Goal: Check status: Check status

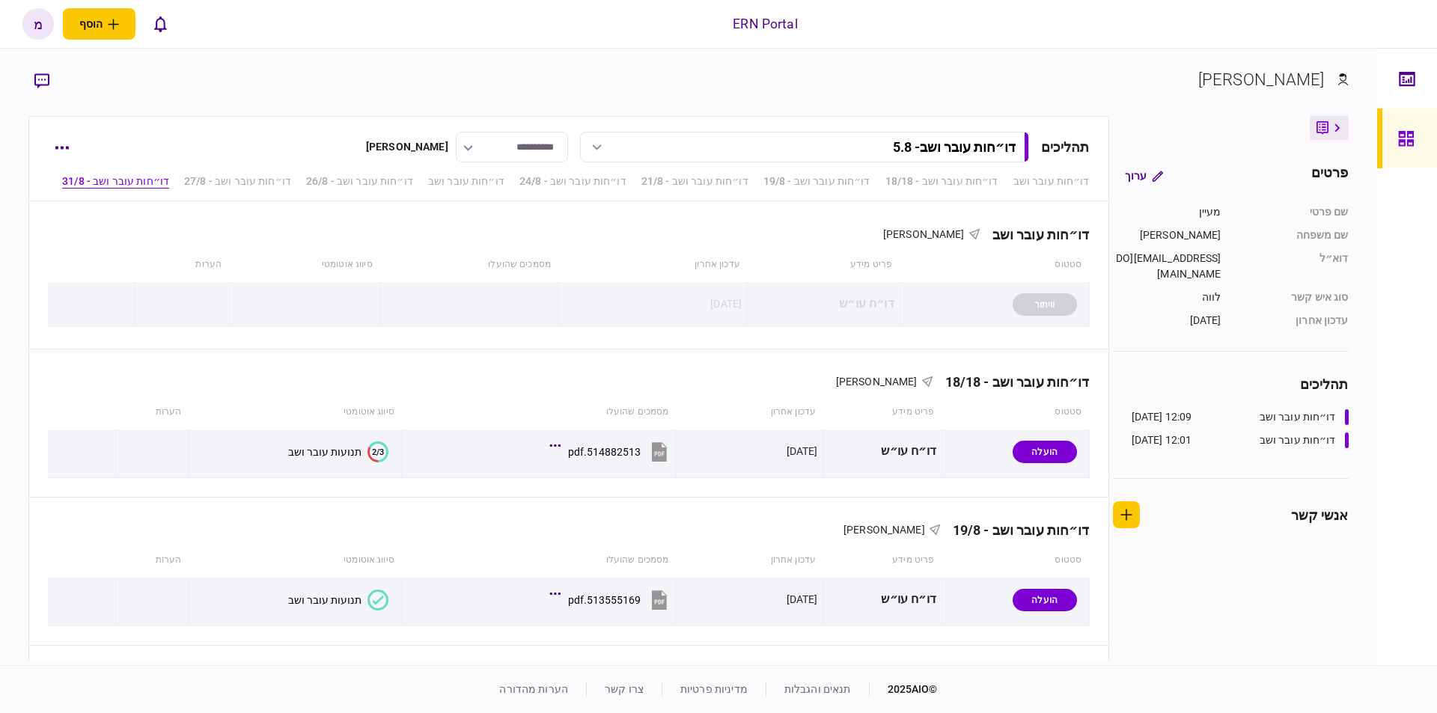
scroll to position [1328, 0]
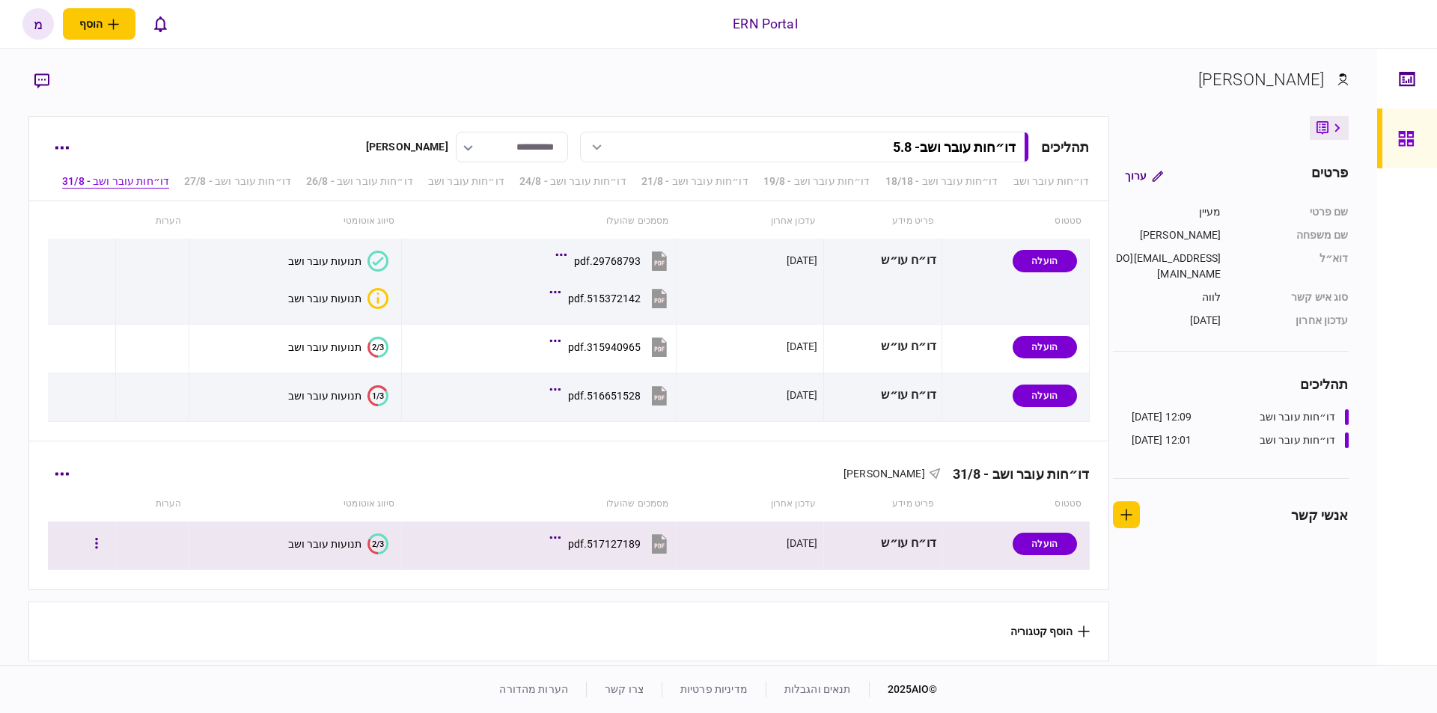
click at [340, 534] on button "2/3 תנועות עובר ושב" at bounding box center [338, 544] width 100 height 21
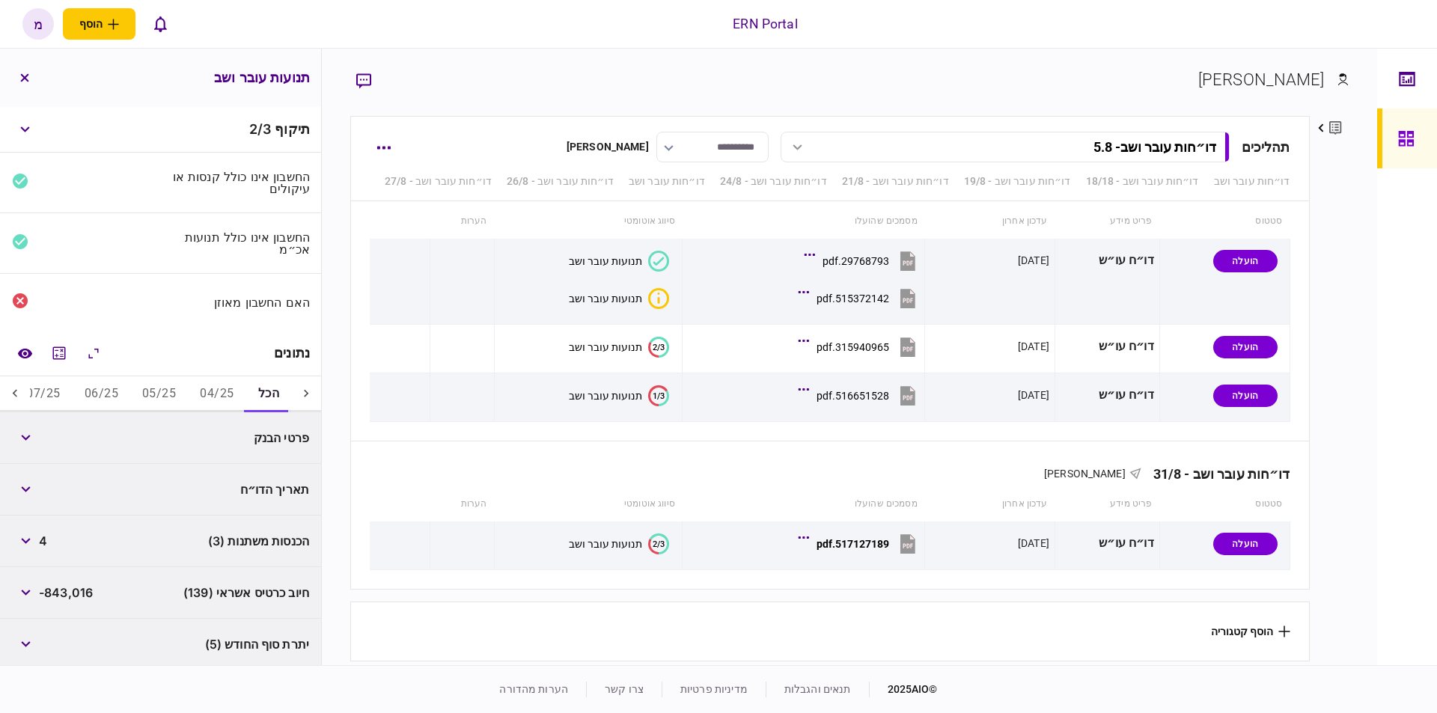
click at [219, 393] on button "04/25" at bounding box center [217, 394] width 58 height 36
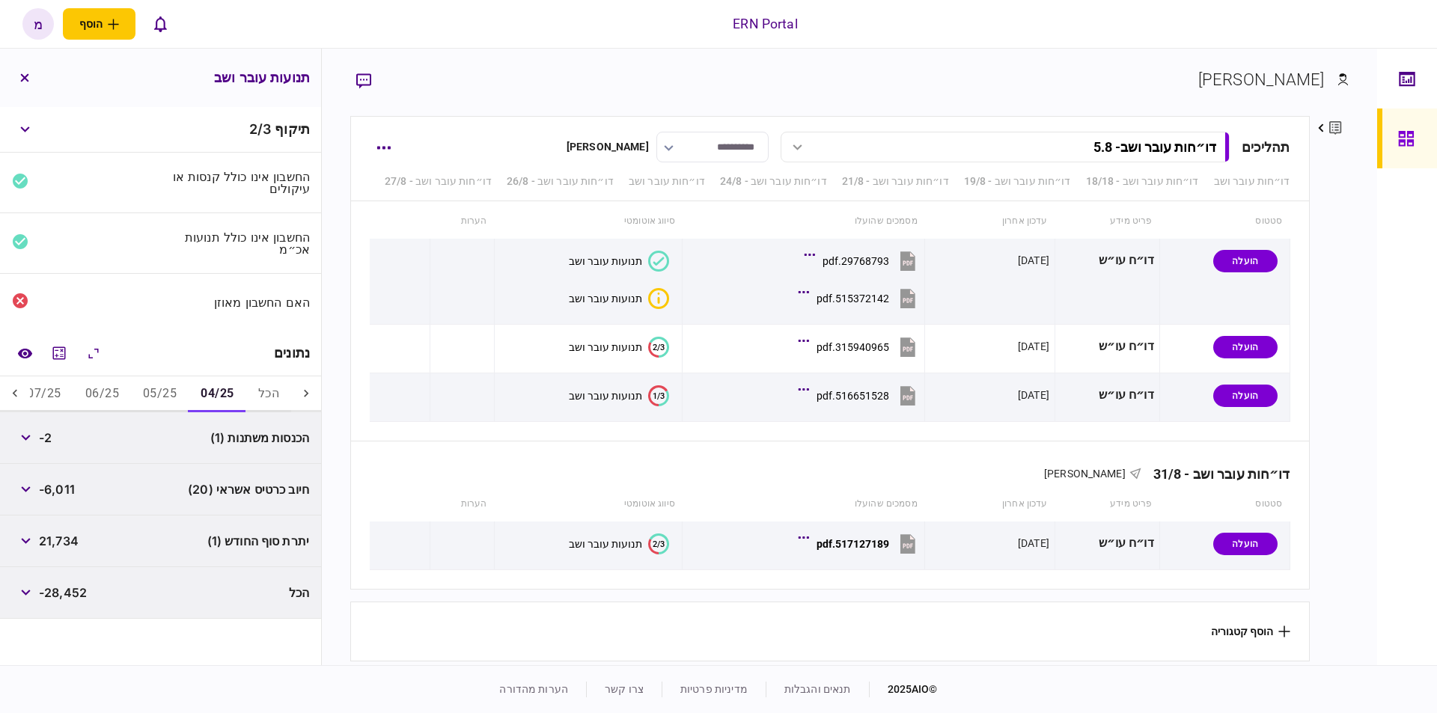
click at [150, 390] on button "05/25" at bounding box center [160, 394] width 58 height 36
click at [86, 387] on button "06/25" at bounding box center [102, 394] width 58 height 36
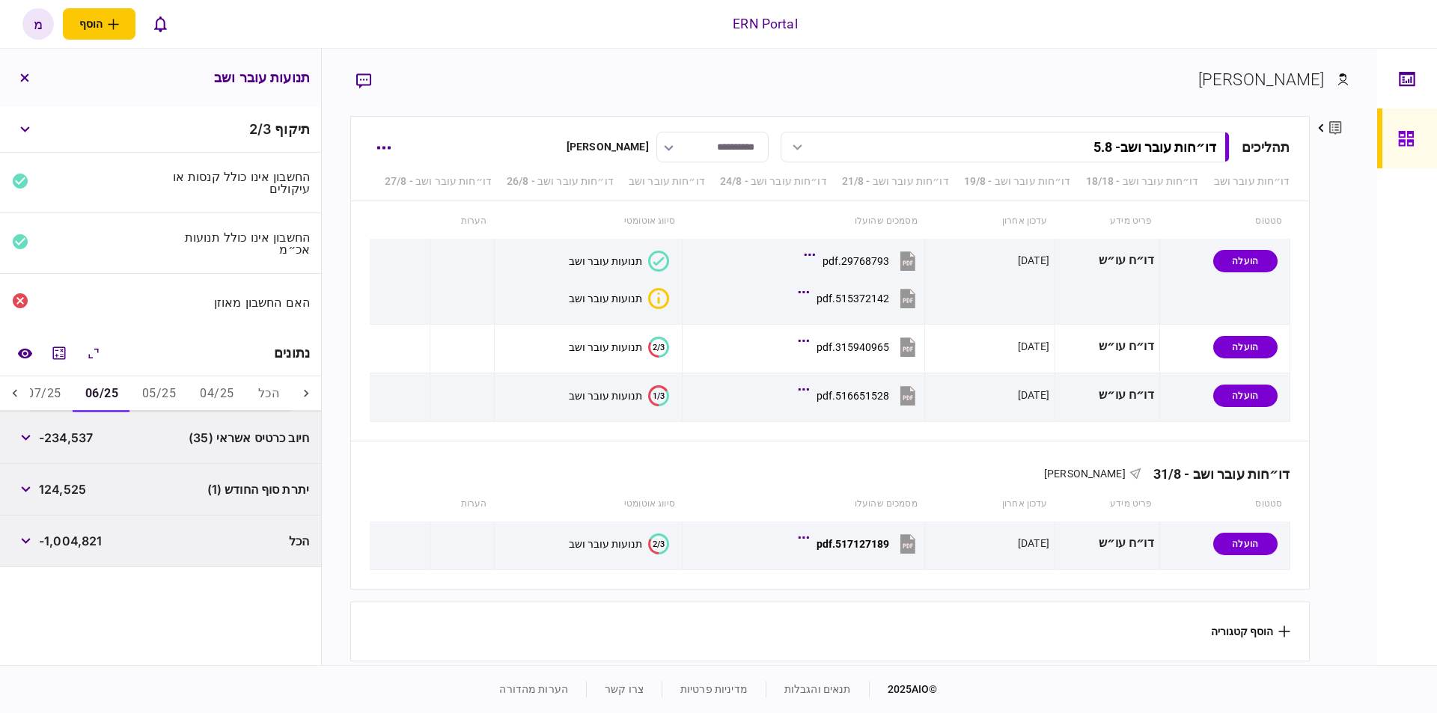
click at [16, 391] on icon at bounding box center [15, 392] width 4 height 7
click at [65, 346] on icon "מחשבון" at bounding box center [59, 353] width 18 height 18
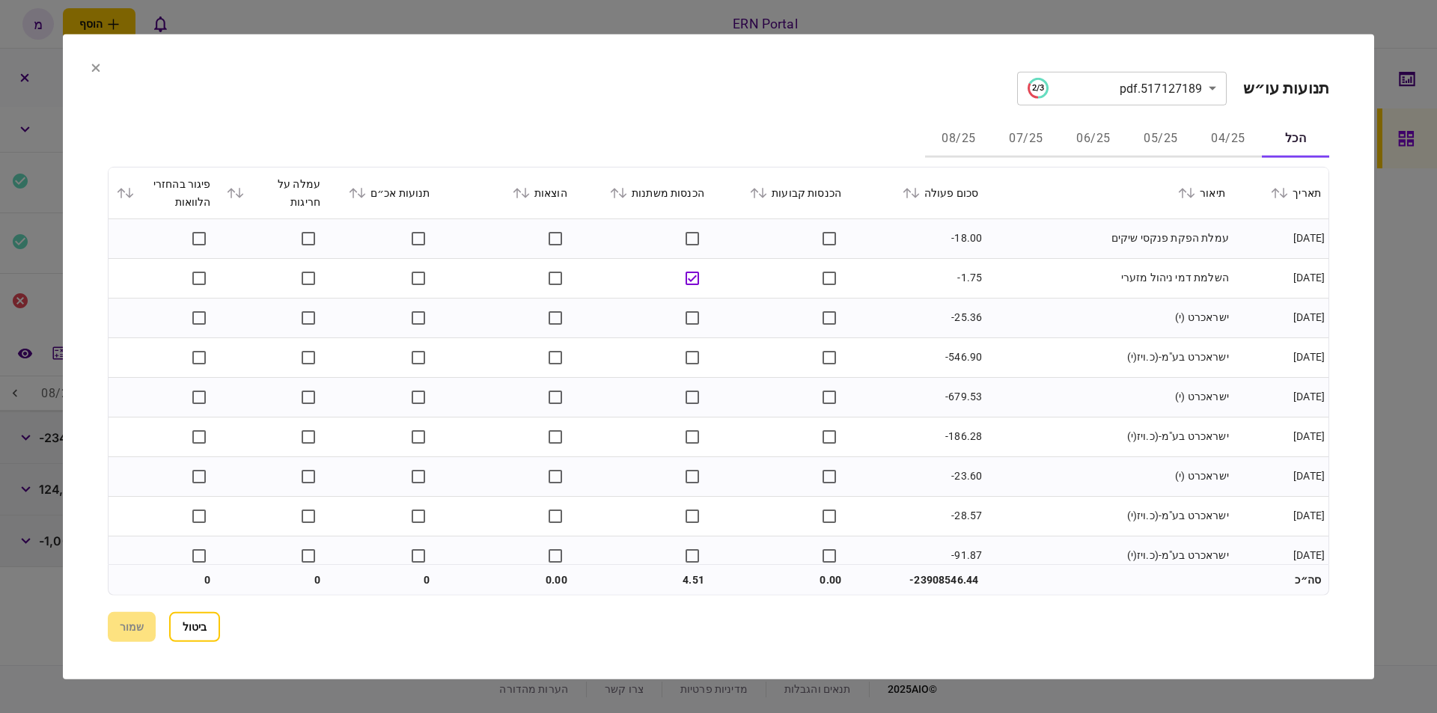
click at [1088, 137] on button "06/25" at bounding box center [1093, 139] width 67 height 36
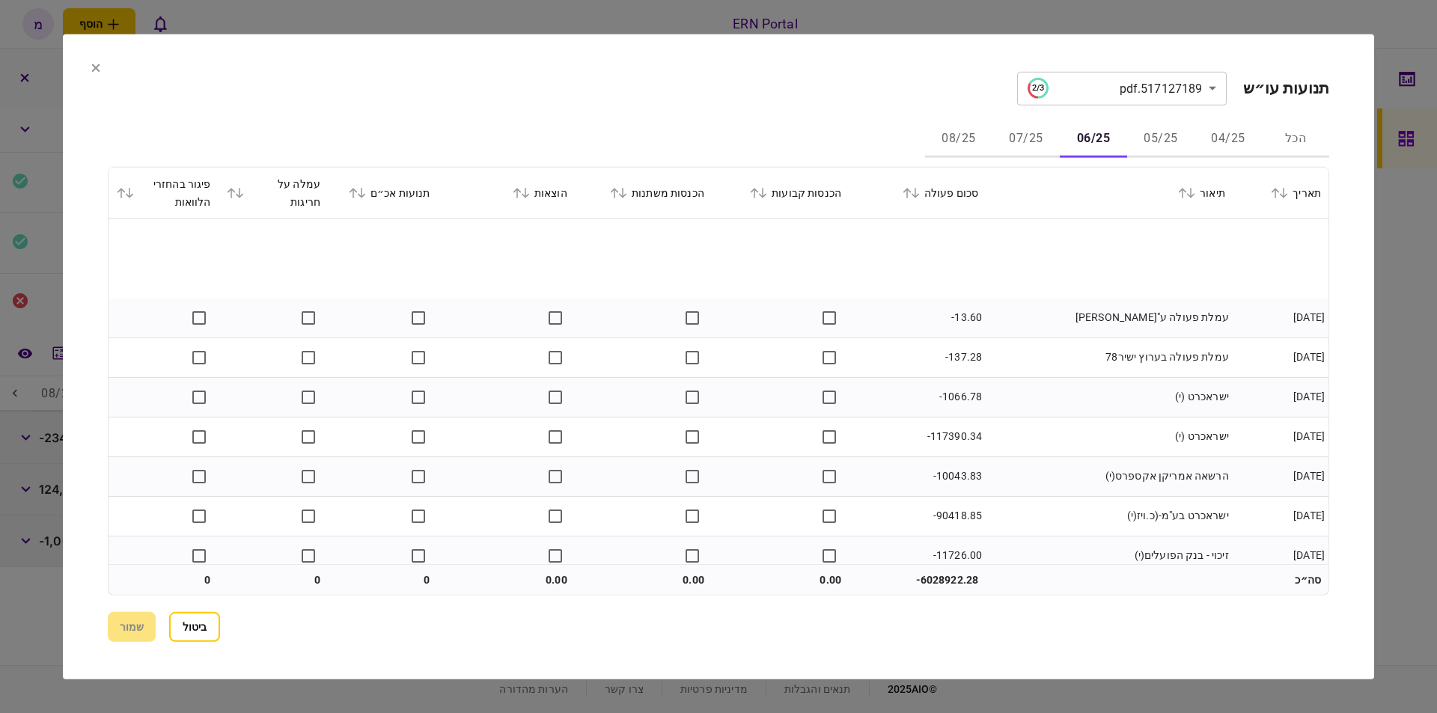
scroll to position [85, 0]
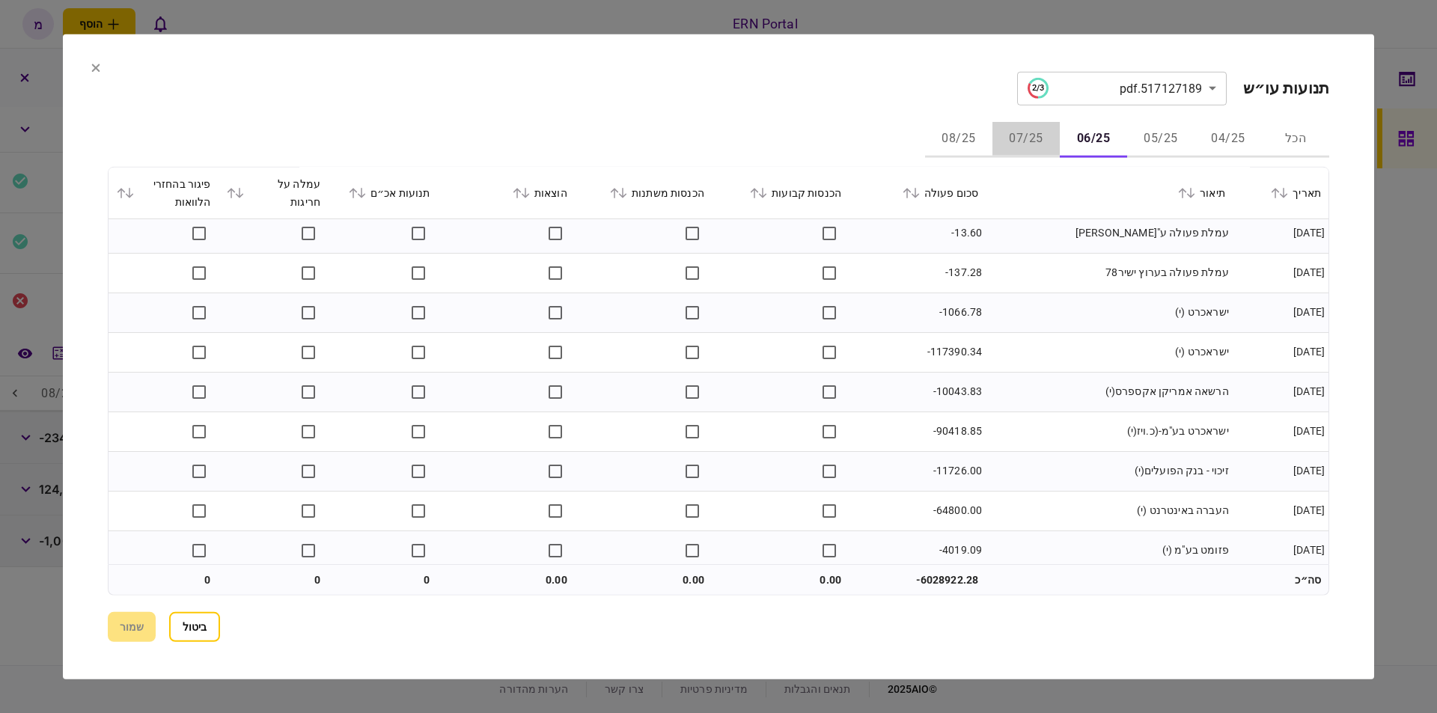
click at [1032, 132] on button "07/25" at bounding box center [1025, 139] width 67 height 36
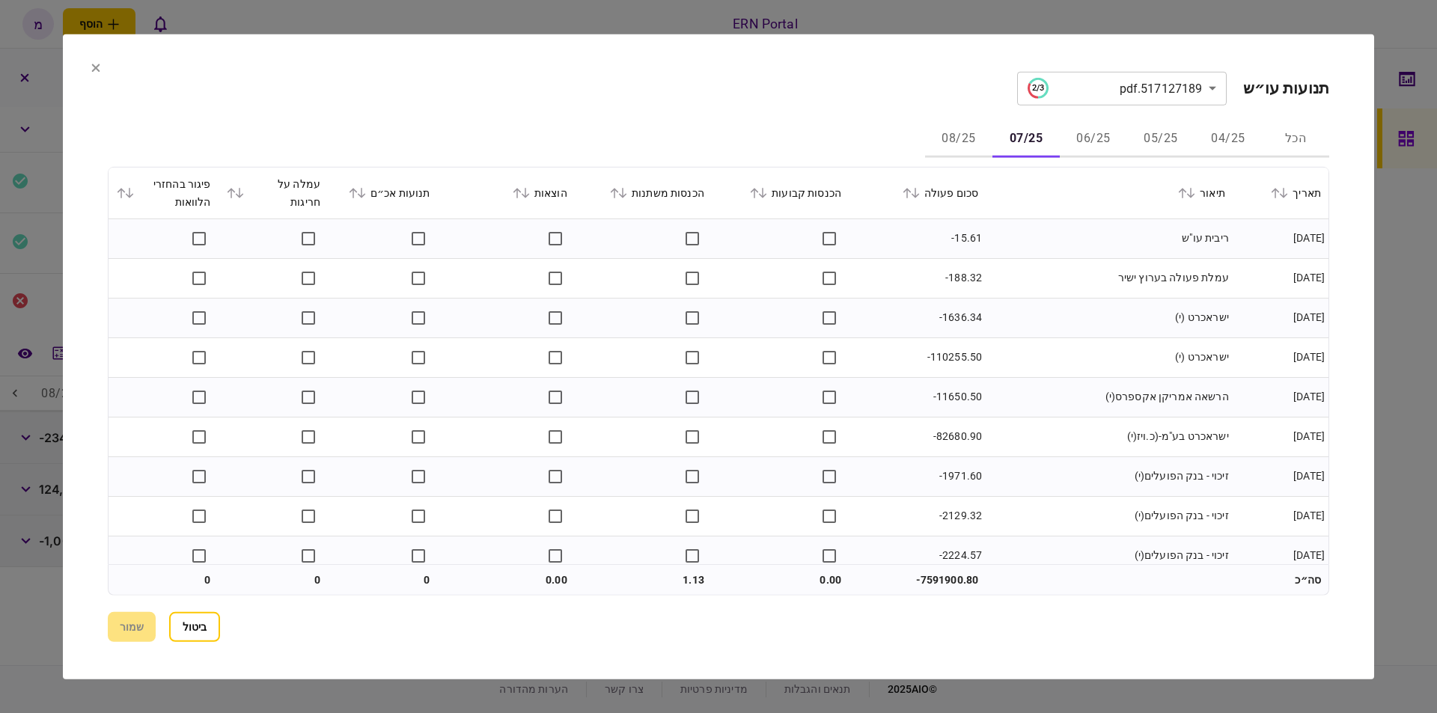
click at [1094, 132] on button "06/25" at bounding box center [1093, 139] width 67 height 36
click at [1158, 138] on button "05/25" at bounding box center [1160, 139] width 67 height 36
click at [1021, 135] on button "07/25" at bounding box center [1025, 139] width 67 height 36
click at [967, 136] on button "08/25" at bounding box center [958, 139] width 67 height 36
click at [1027, 135] on button "07/25" at bounding box center [1025, 139] width 67 height 36
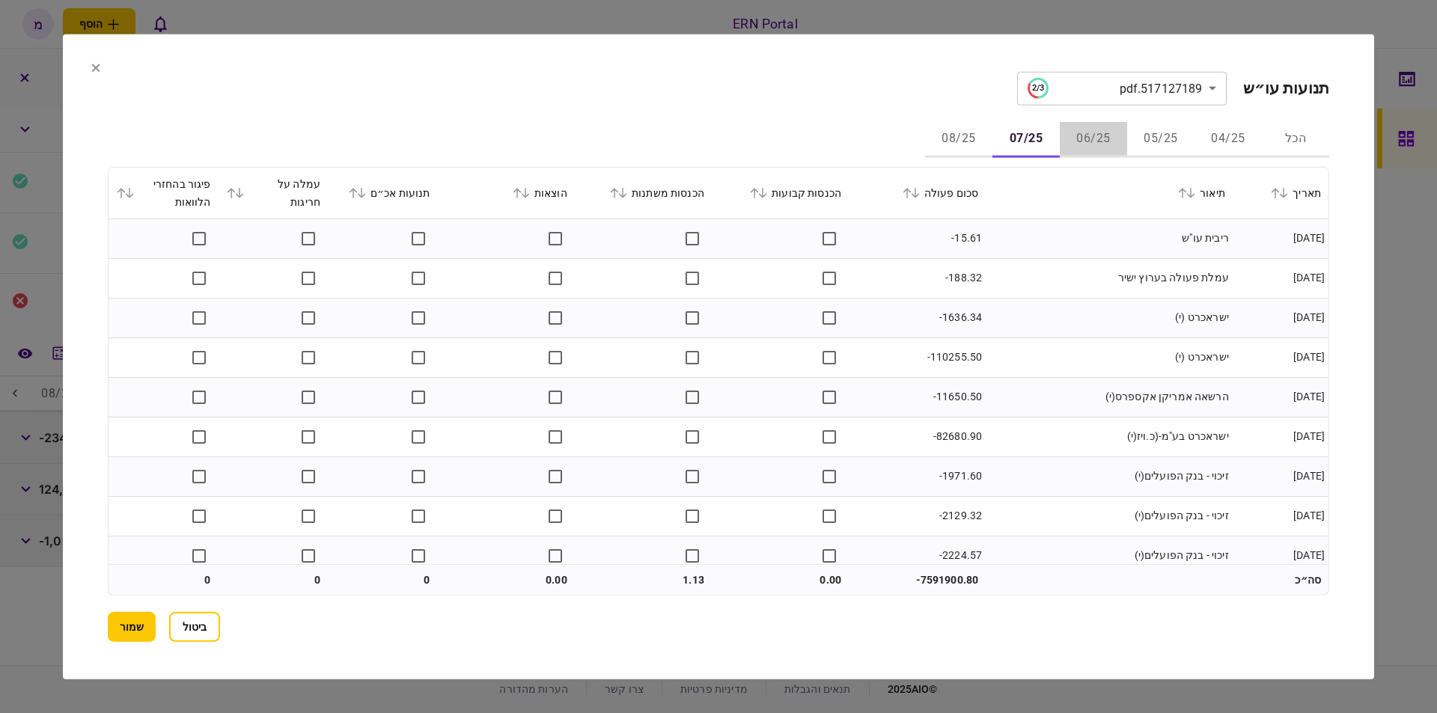
click at [1084, 135] on button "06/25" at bounding box center [1093, 139] width 67 height 36
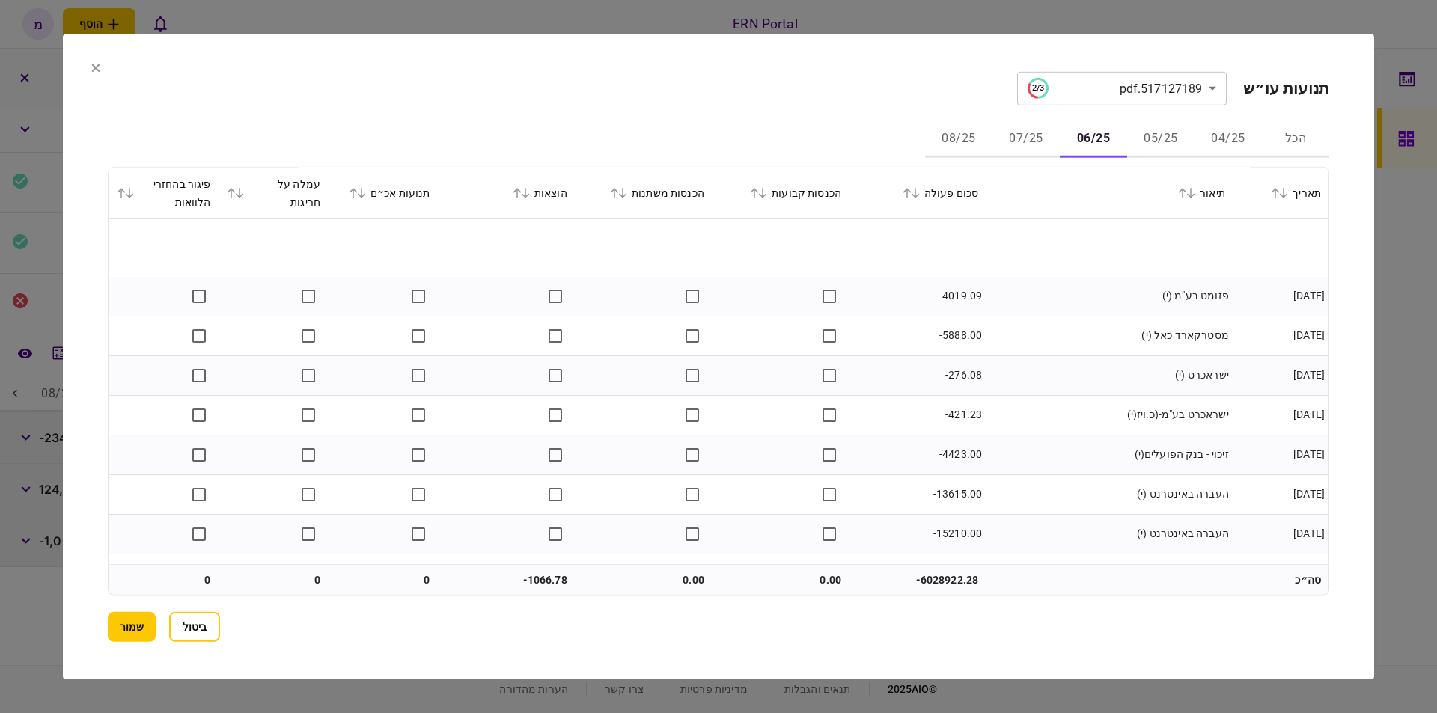
scroll to position [424, 0]
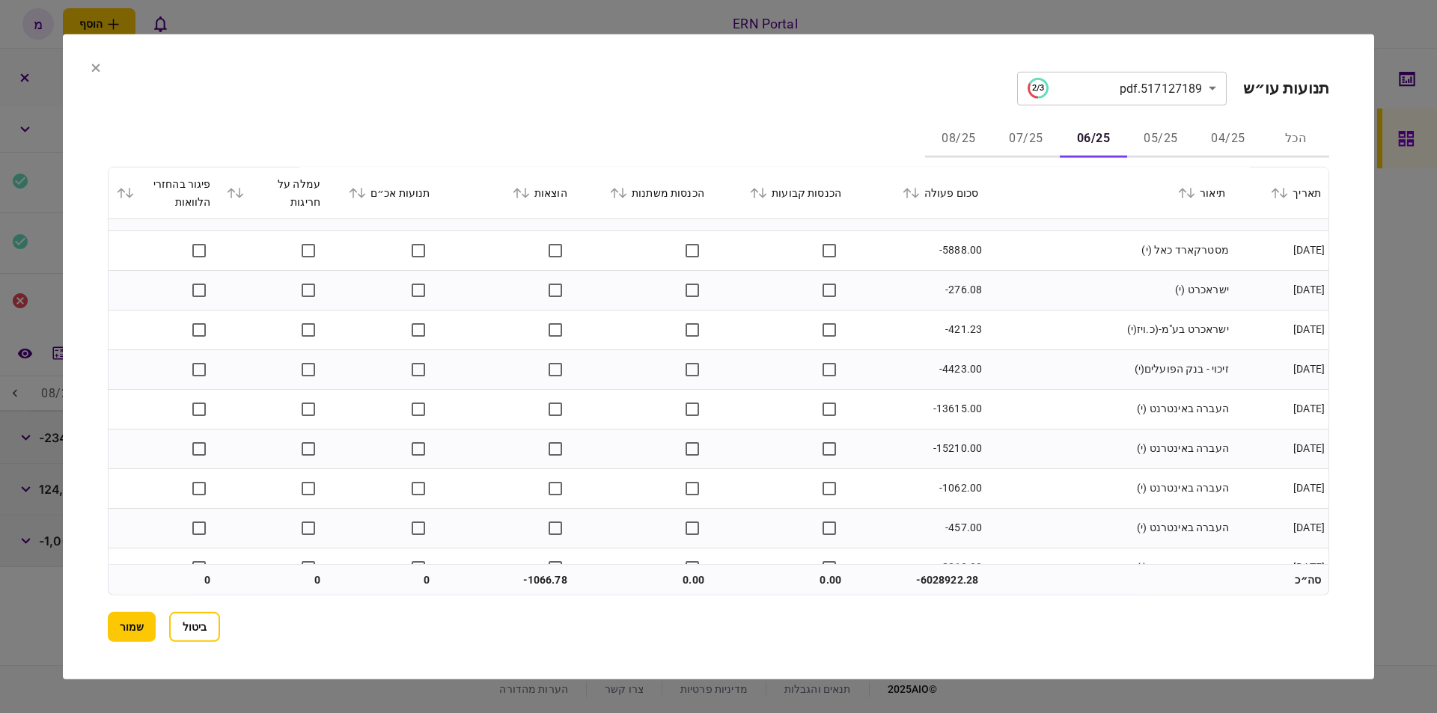
click at [1012, 141] on button "07/25" at bounding box center [1025, 139] width 67 height 36
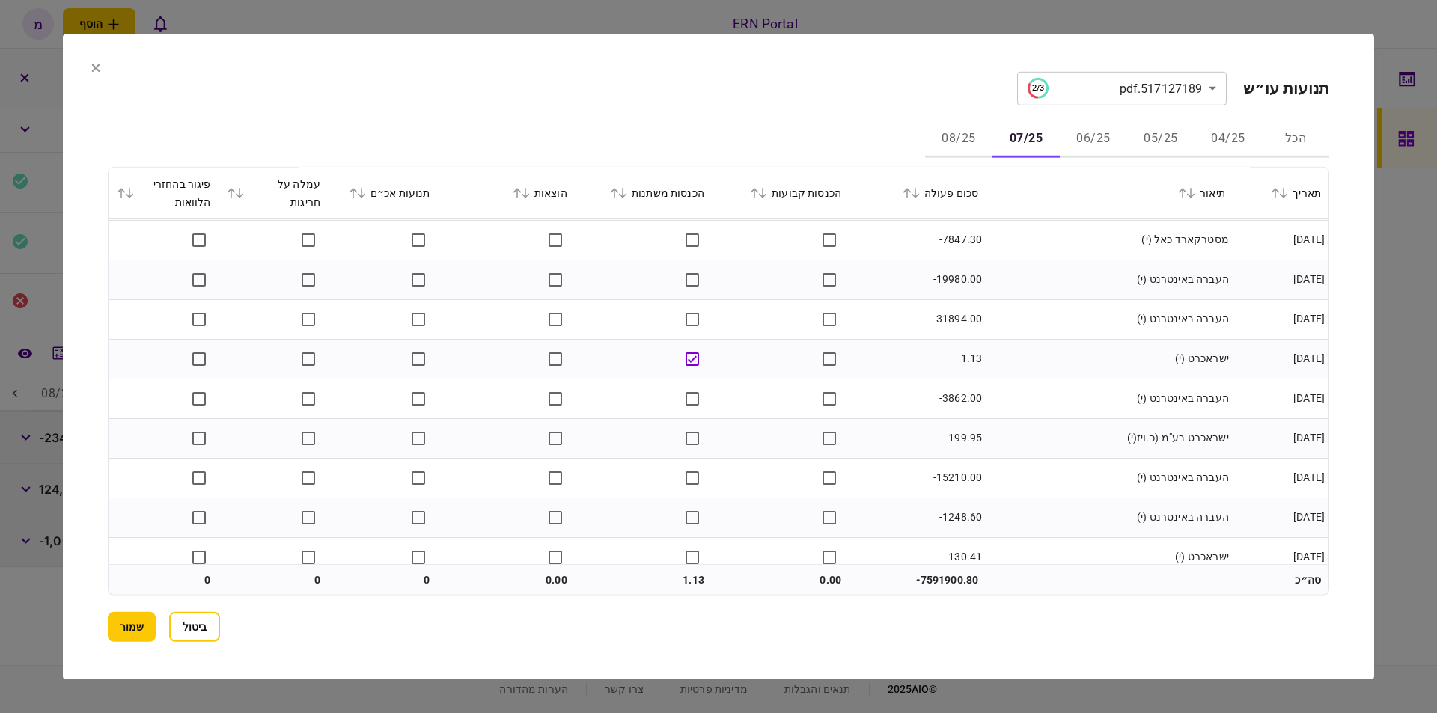
scroll to position [679, 0]
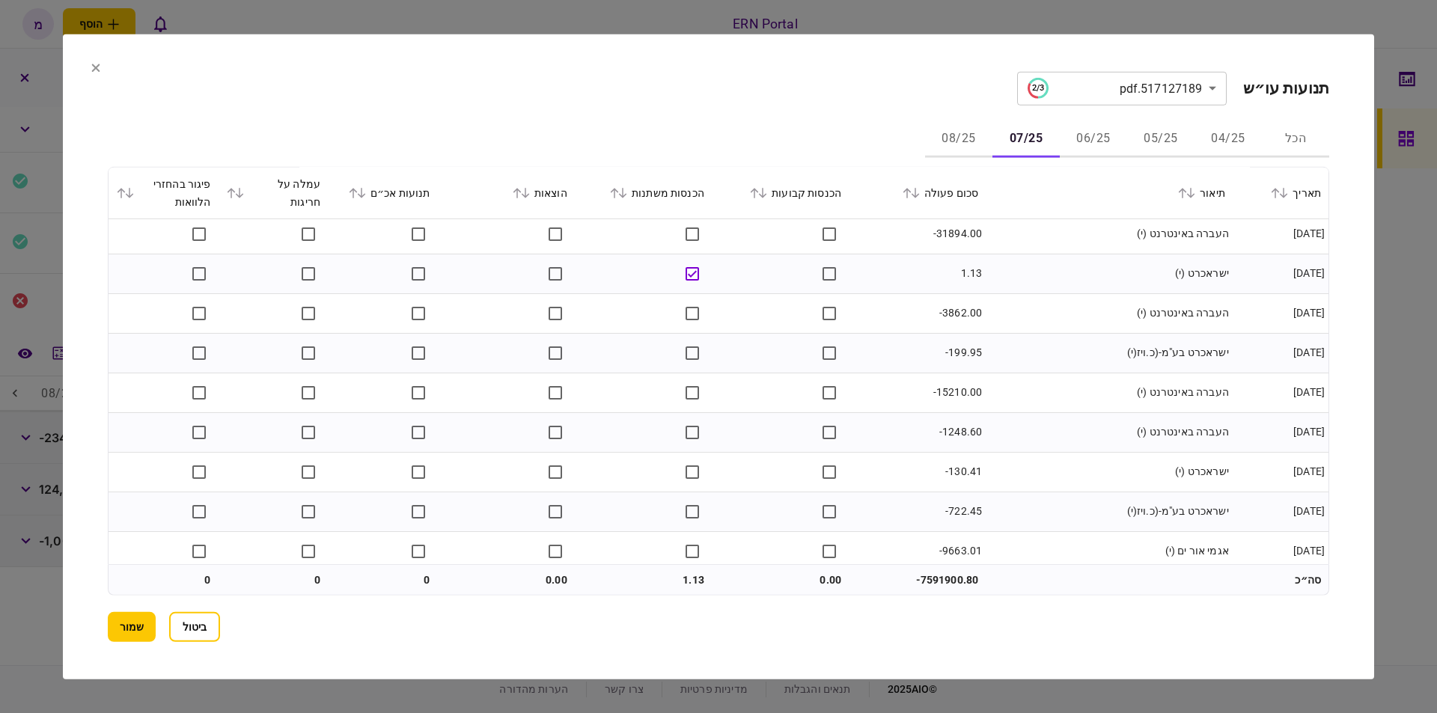
click at [1097, 129] on button "06/25" at bounding box center [1093, 139] width 67 height 36
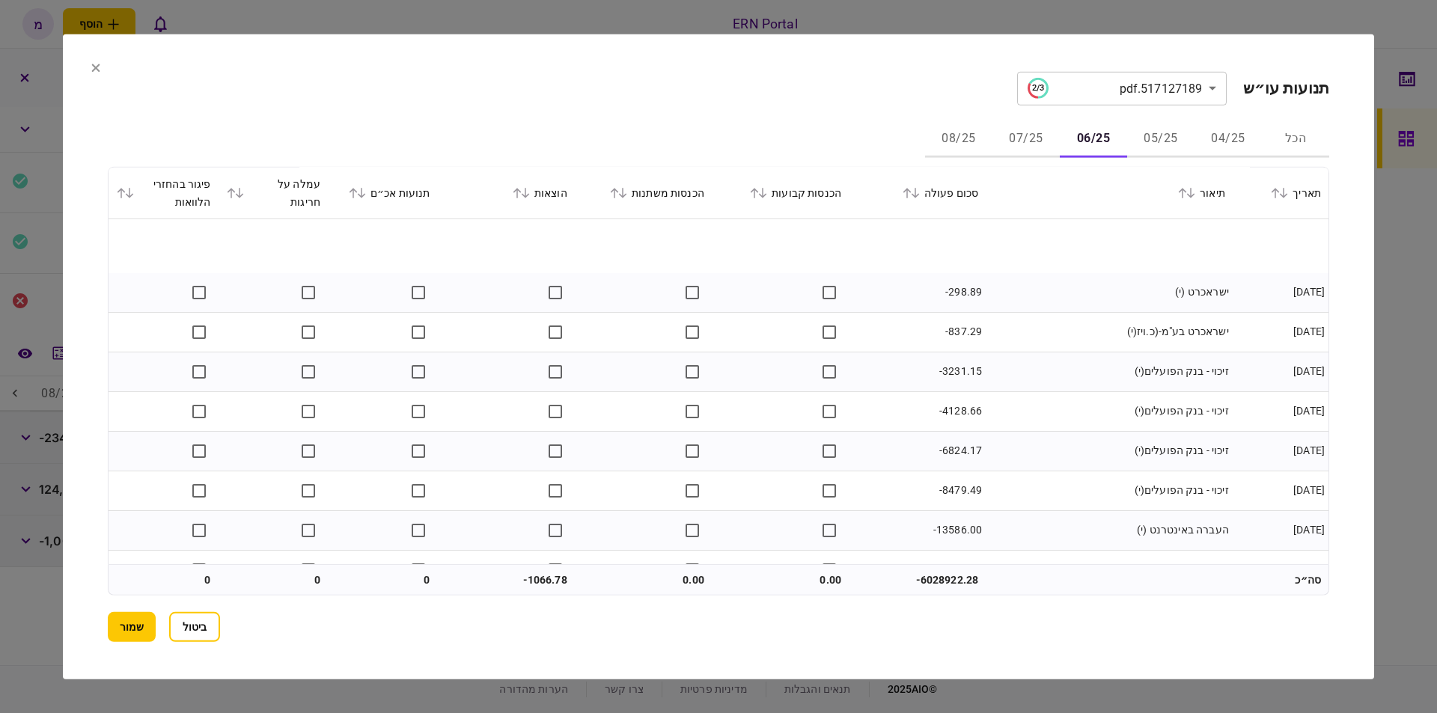
scroll to position [4138, 0]
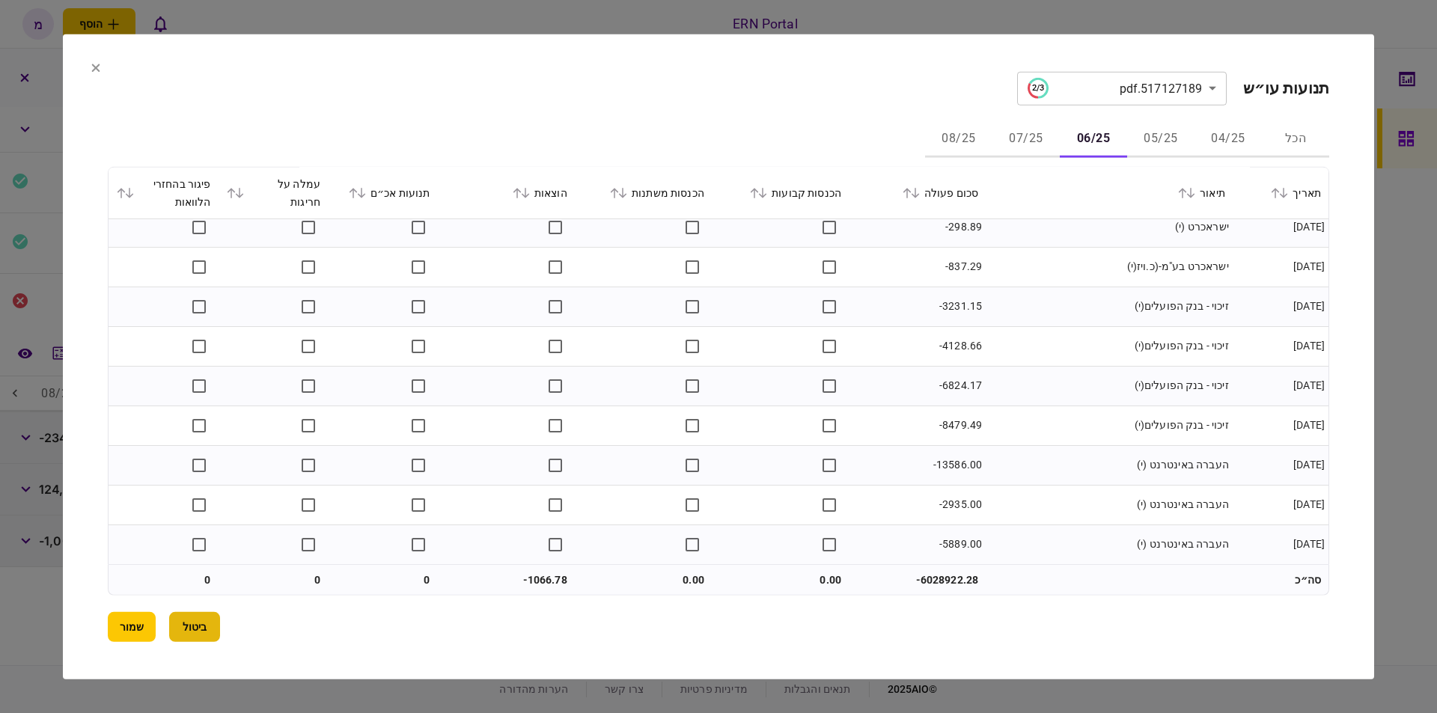
click at [208, 618] on button "ביטול" at bounding box center [194, 627] width 51 height 30
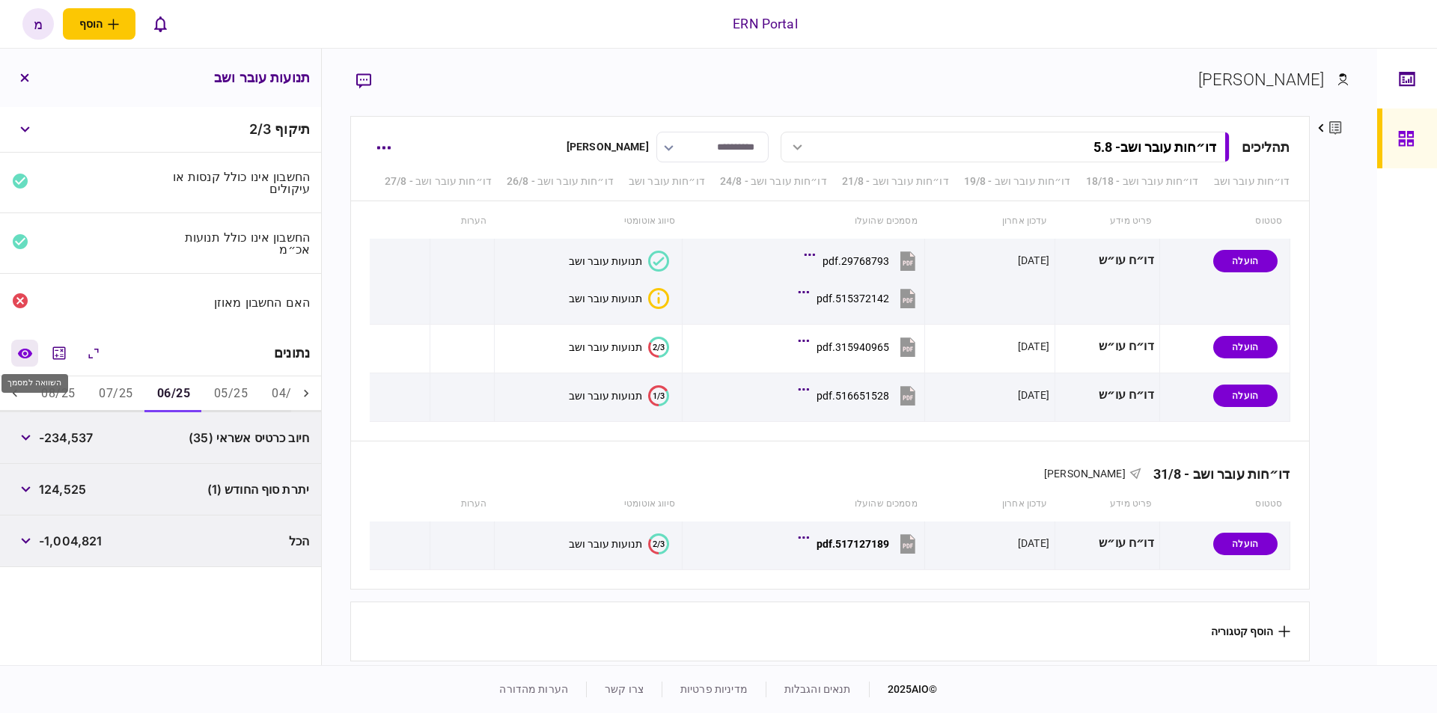
click at [37, 340] on button "השוואה למסמך" at bounding box center [24, 353] width 27 height 27
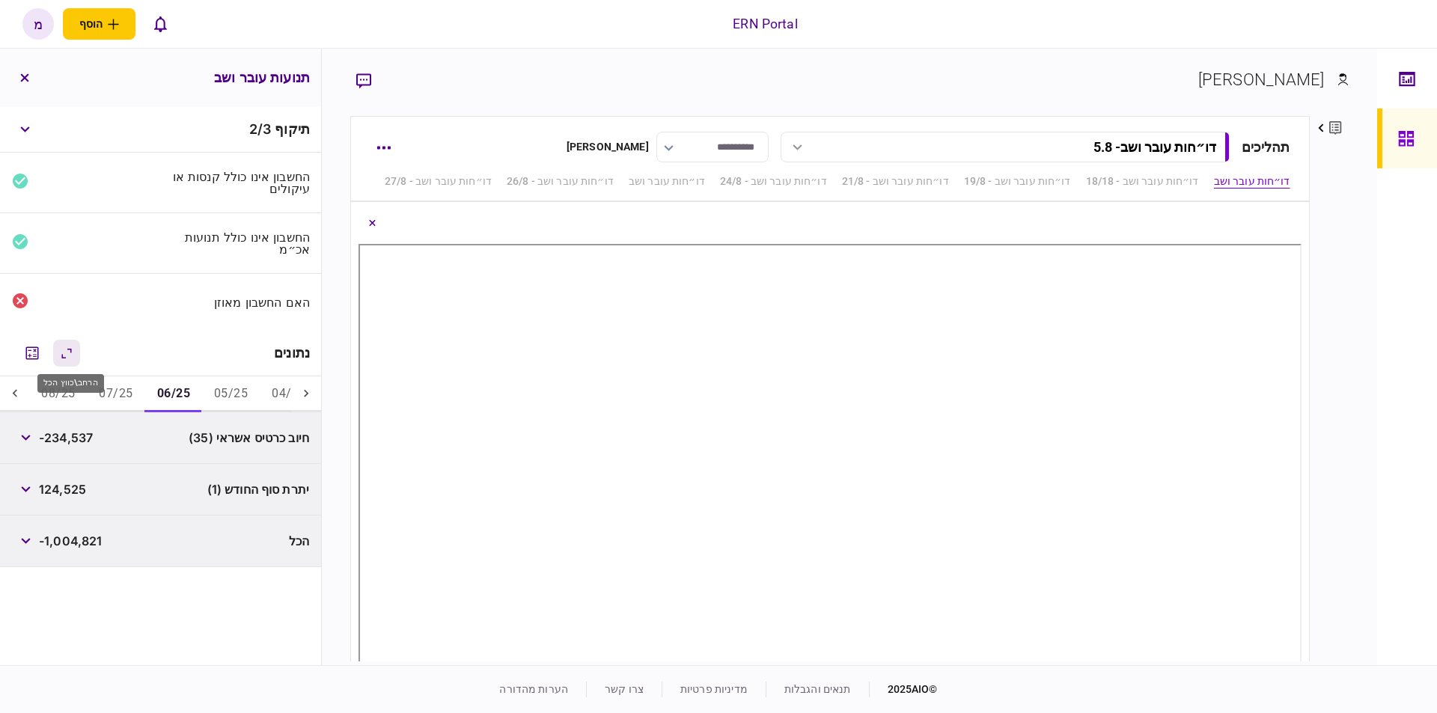
click at [76, 346] on icon "הרחב\\כווץ הכל" at bounding box center [67, 353] width 18 height 19
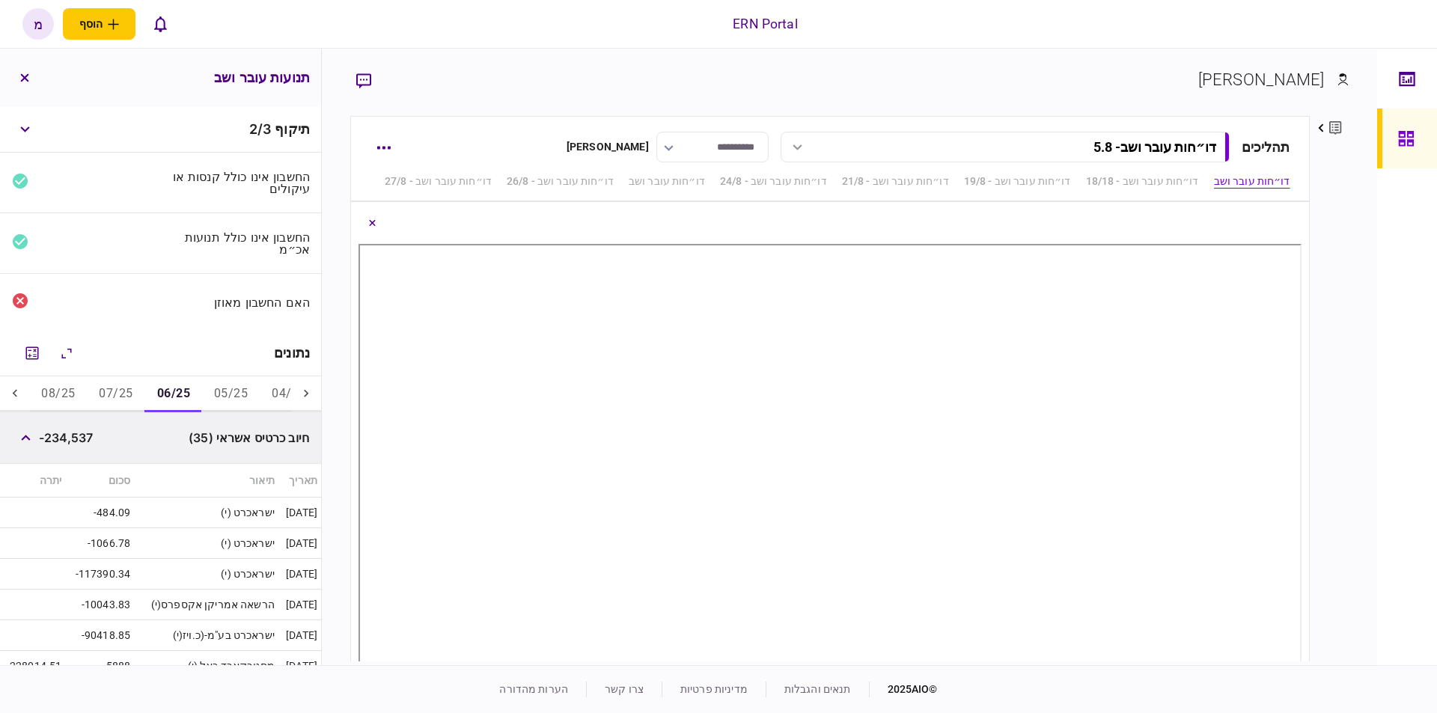
click at [1362, 410] on div "**********" at bounding box center [849, 357] width 1055 height 617
drag, startPoint x: 31, startPoint y: 76, endPoint x: 201, endPoint y: 137, distance: 181.1
click at [30, 76] on button "button" at bounding box center [24, 77] width 27 height 27
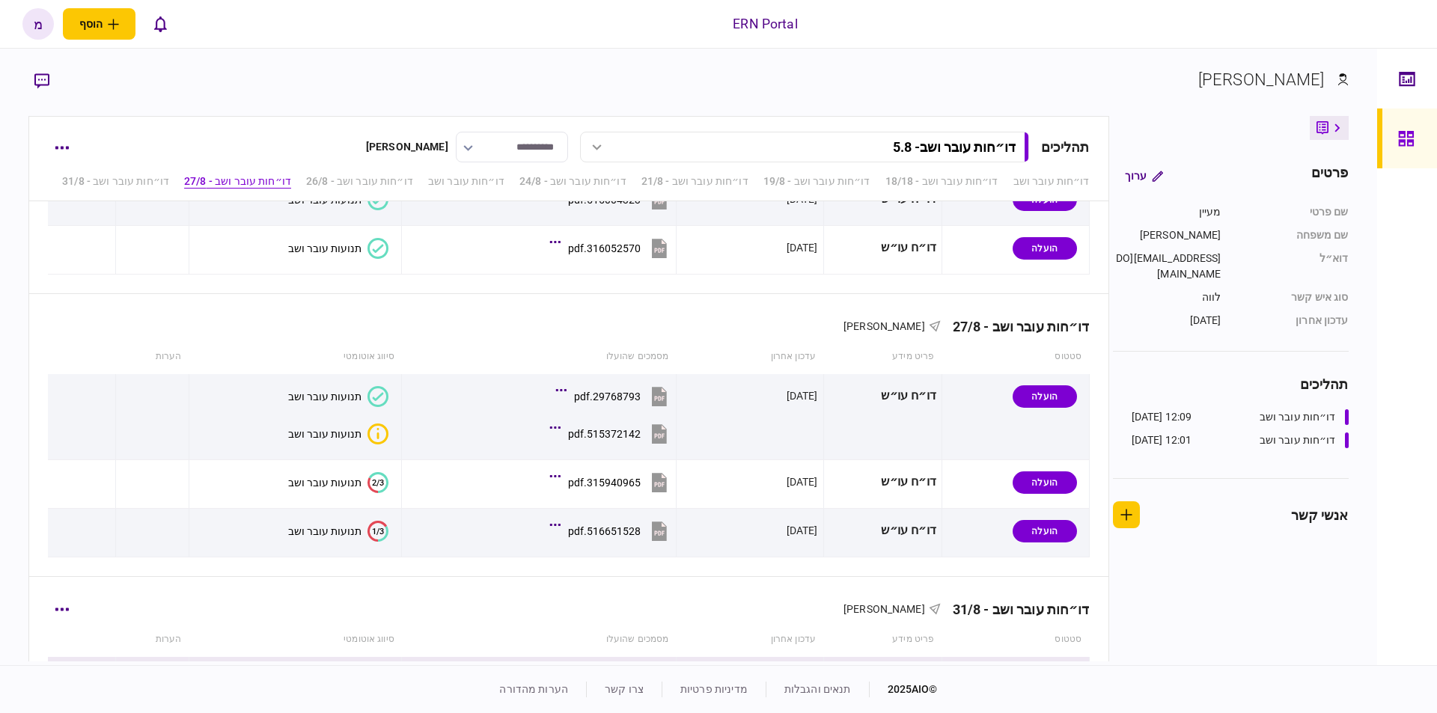
scroll to position [1328, 0]
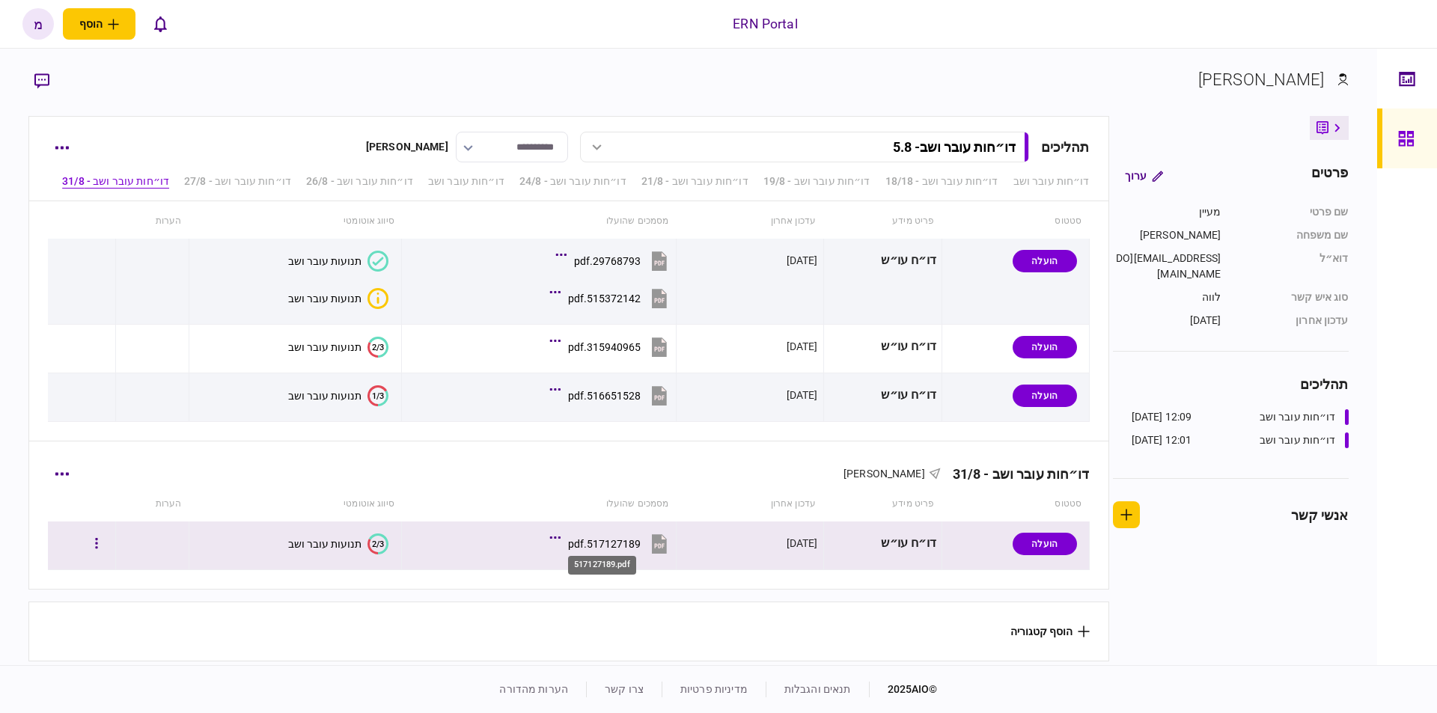
click at [612, 541] on div "517127189.pdf" at bounding box center [604, 544] width 73 height 12
click at [618, 538] on div "517127189.pdf" at bounding box center [604, 544] width 73 height 12
